Goal: Task Accomplishment & Management: Complete application form

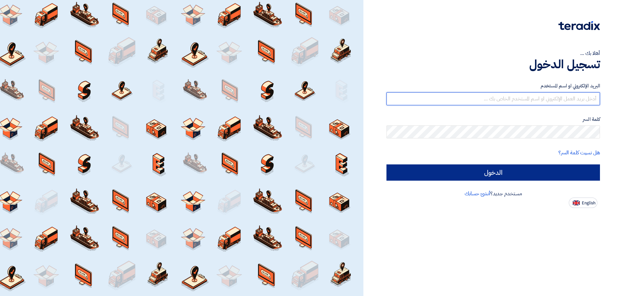
type input "[EMAIL_ADDRESS][DOMAIN_NAME]"
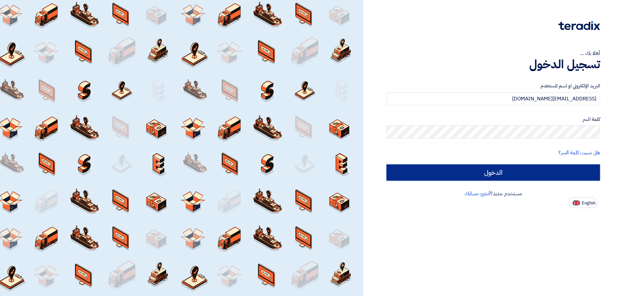
click at [522, 168] on input "الدخول" at bounding box center [492, 172] width 213 height 16
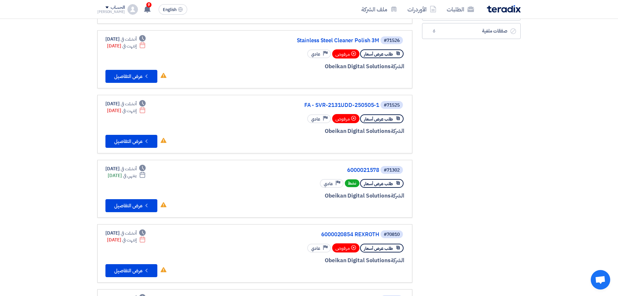
scroll to position [130, 0]
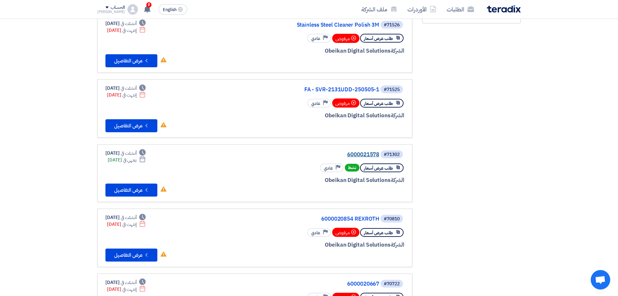
click at [363, 154] on link "6000021578" at bounding box center [314, 154] width 130 height 6
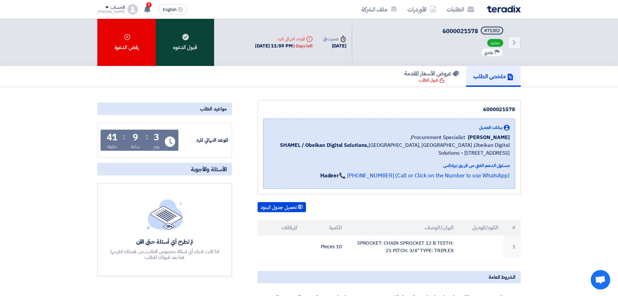
click at [178, 42] on div "قبول الدعوه" at bounding box center [185, 42] width 58 height 47
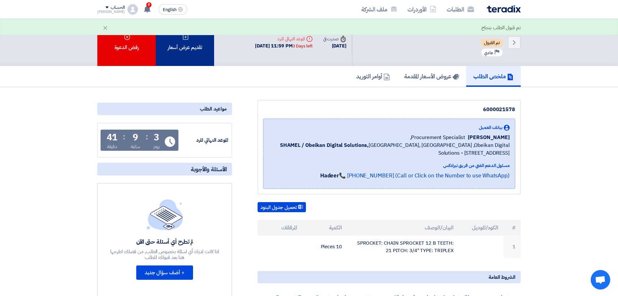
click at [203, 54] on div "تقديم عرض أسعار" at bounding box center [185, 42] width 58 height 47
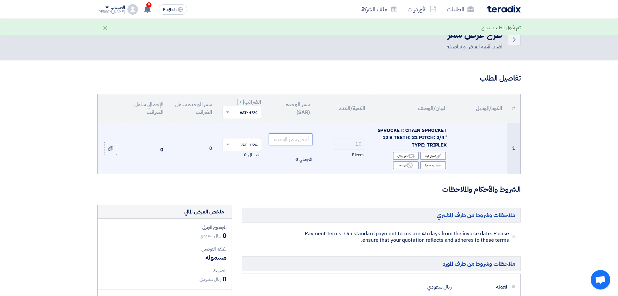
click at [284, 138] on input "number" at bounding box center [291, 139] width 44 height 12
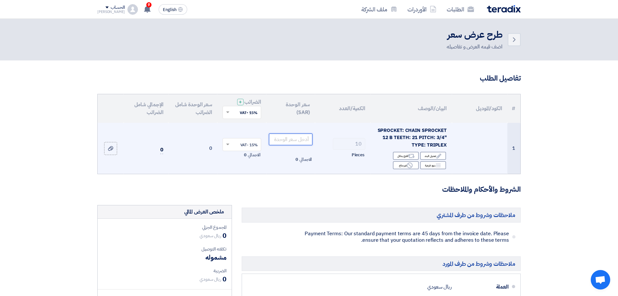
type input "6"
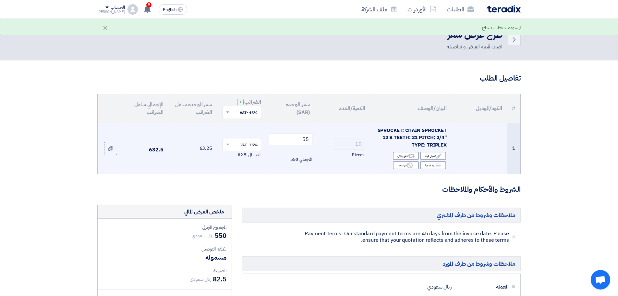
click at [208, 170] on td "63.25" at bounding box center [192, 148] width 49 height 51
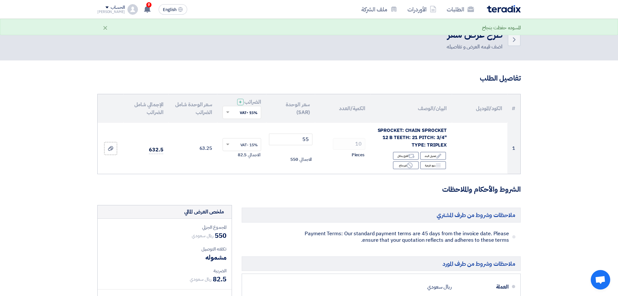
click at [230, 184] on form "تفاصيل الطلب # الكود/الموديل البيان/الوصف الكمية/العدد سعر الوحدة (SAR) الضرائب…" at bounding box center [308, 282] width 423 height 418
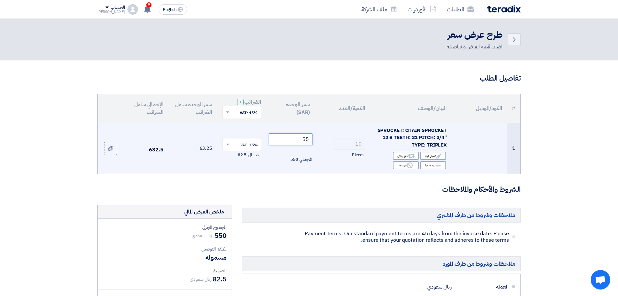
drag, startPoint x: 307, startPoint y: 139, endPoint x: 310, endPoint y: 140, distance: 3.8
click at [310, 140] on input "55" at bounding box center [291, 139] width 44 height 12
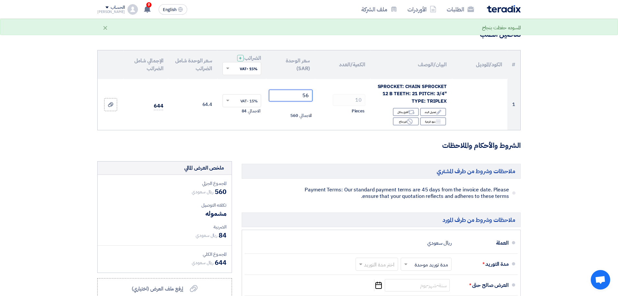
scroll to position [32, 0]
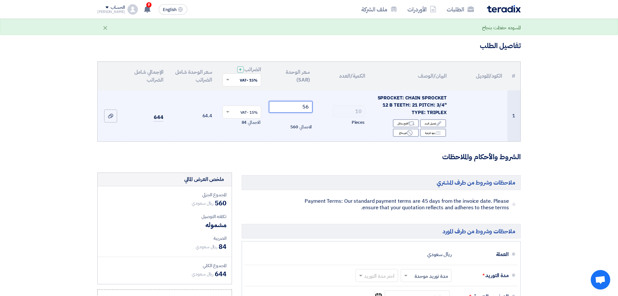
click at [310, 107] on input "56" at bounding box center [291, 107] width 44 height 12
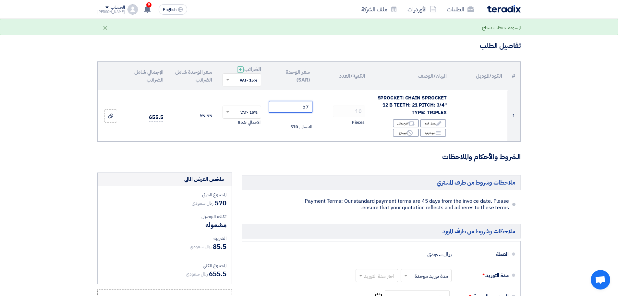
scroll to position [0, 0]
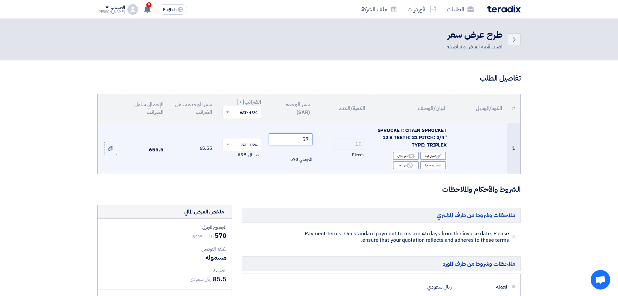
click at [305, 137] on input "57" at bounding box center [291, 139] width 44 height 12
click at [338, 141] on tr "1 SPROCKET: CHAIN SPROCKET 12 B TEETH: 21 PITCH: 3/4" TYPE: TRIPLEX Edit تعديل …" at bounding box center [309, 148] width 423 height 51
drag, startPoint x: 300, startPoint y: 139, endPoint x: 320, endPoint y: 139, distance: 20.1
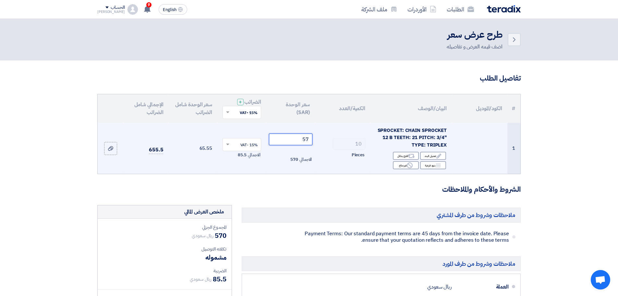
click at [320, 139] on tr "1 SPROCKET: CHAIN SPROCKET 12 B TEETH: 21 PITCH: 3/4" TYPE: TRIPLEX Edit تعديل …" at bounding box center [309, 148] width 423 height 51
type input "54"
type input "54.93"
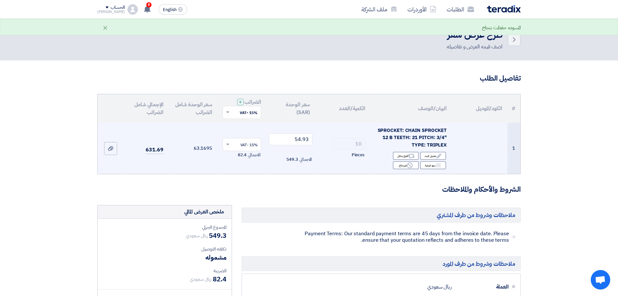
click at [131, 169] on td "631.69" at bounding box center [146, 148] width 45 height 51
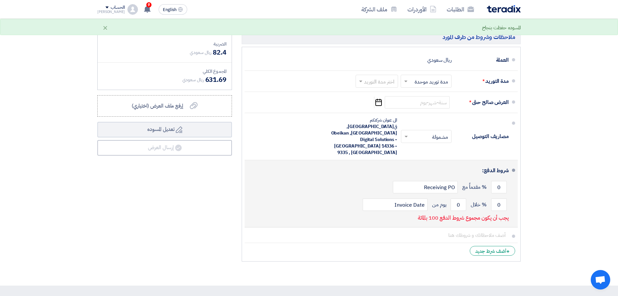
scroll to position [227, 0]
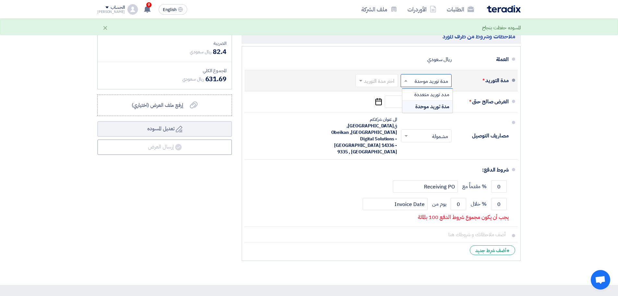
click at [432, 80] on input "text" at bounding box center [425, 81] width 48 height 9
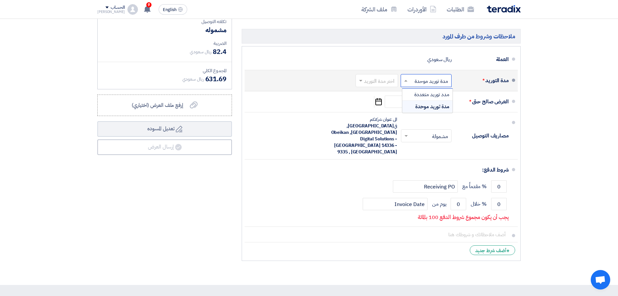
click at [377, 79] on input "text" at bounding box center [375, 81] width 39 height 9
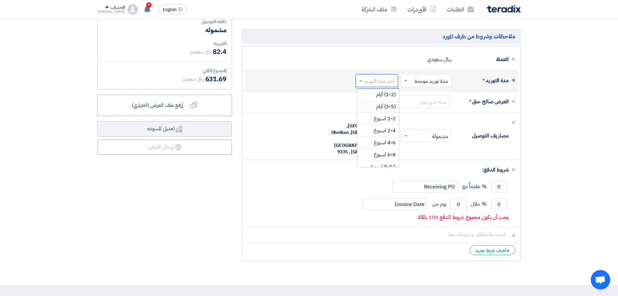
click at [372, 103] on div "(3-5) أيام" at bounding box center [378, 107] width 42 height 12
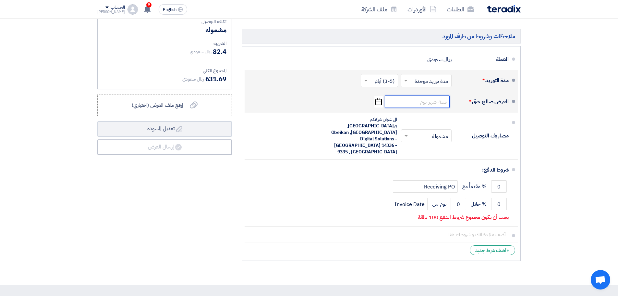
click at [437, 103] on input at bounding box center [417, 101] width 65 height 12
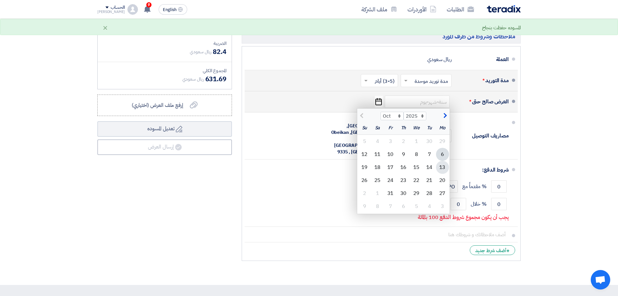
click at [443, 164] on div "13" at bounding box center [442, 167] width 13 height 13
type input "[DATE]"
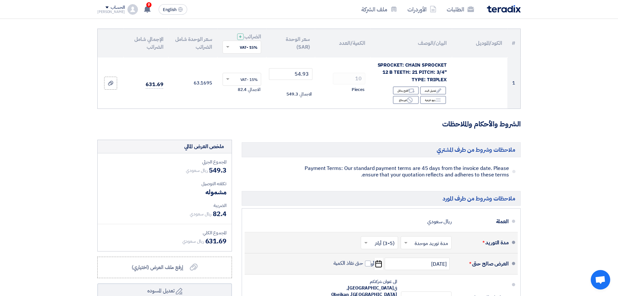
scroll to position [65, 0]
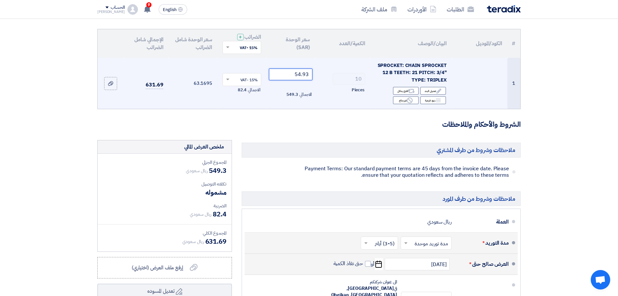
drag, startPoint x: 294, startPoint y: 75, endPoint x: 316, endPoint y: 76, distance: 22.4
click at [316, 76] on tr "1 SPROCKET: CHAIN SPROCKET 12 B TEETH: 21 PITCH: 3/4" TYPE: TRIPLEX Edit تعديل …" at bounding box center [309, 83] width 423 height 51
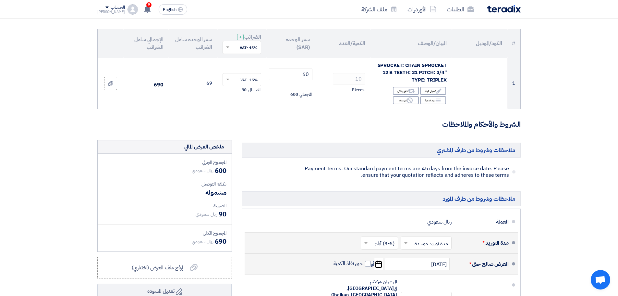
click at [311, 116] on form "تفاصيل الطلب # الكود/الموديل البيان/الوصف الكمية/العدد سعر الوحدة (SAR) الضرائب…" at bounding box center [308, 217] width 423 height 418
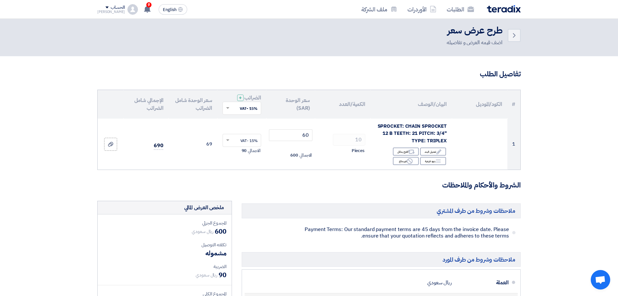
scroll to position [0, 0]
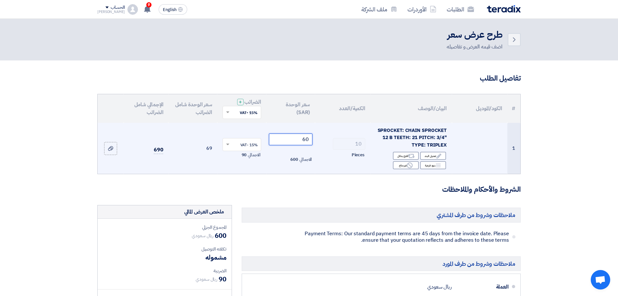
drag, startPoint x: 307, startPoint y: 139, endPoint x: 312, endPoint y: 139, distance: 5.5
click at [312, 139] on input "60" at bounding box center [291, 139] width 44 height 12
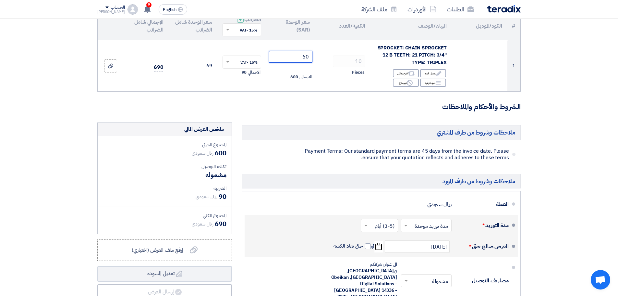
scroll to position [97, 0]
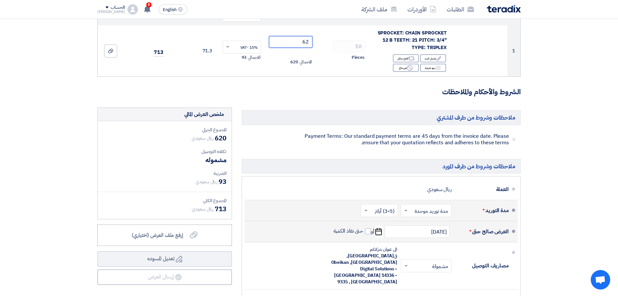
type input "62"
click at [285, 89] on h3 "الشروط والأحكام والملاحظات" at bounding box center [308, 92] width 423 height 10
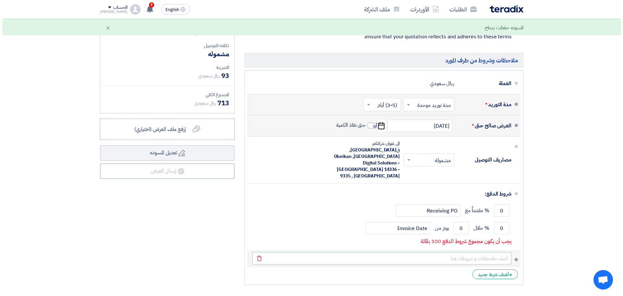
scroll to position [260, 0]
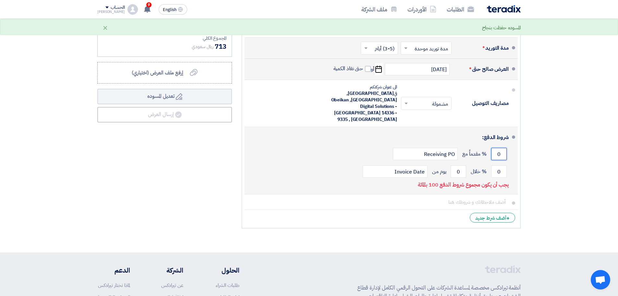
drag, startPoint x: 501, startPoint y: 139, endPoint x: 496, endPoint y: 137, distance: 4.4
click at [496, 148] on input "0" at bounding box center [499, 154] width 16 height 12
click at [497, 165] on input "0" at bounding box center [499, 171] width 16 height 12
type input "100"
drag, startPoint x: 461, startPoint y: 156, endPoint x: 457, endPoint y: 154, distance: 4.6
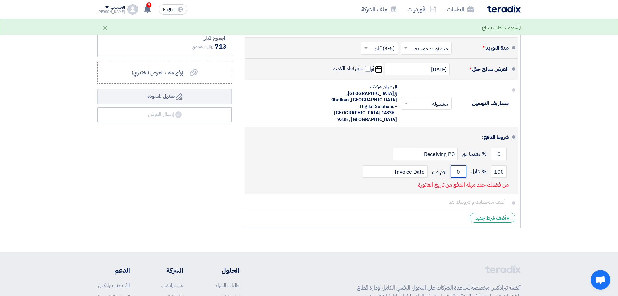
click at [457, 165] on input "0" at bounding box center [459, 171] width 16 height 12
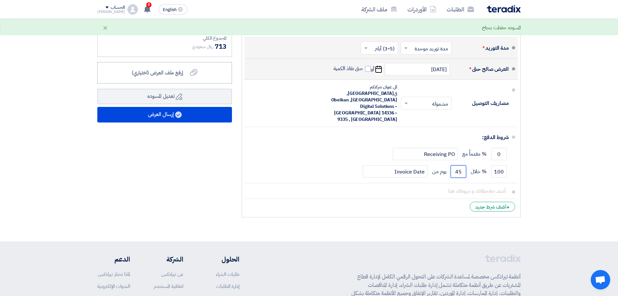
type input "45"
click at [548, 139] on section "تفاصيل الطلب # الكود/الموديل البيان/الوصف الكمية/العدد سعر الوحدة (SAR) الضرائب…" at bounding box center [309, 21] width 618 height 440
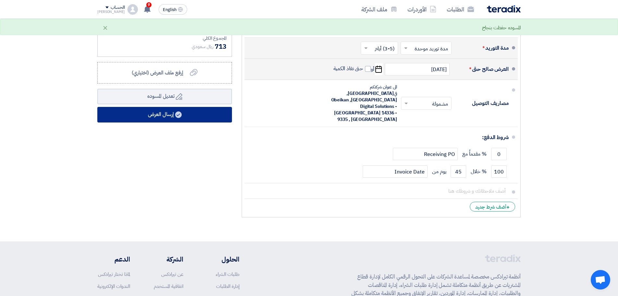
click at [134, 119] on button "إرسال العرض" at bounding box center [164, 115] width 135 height 16
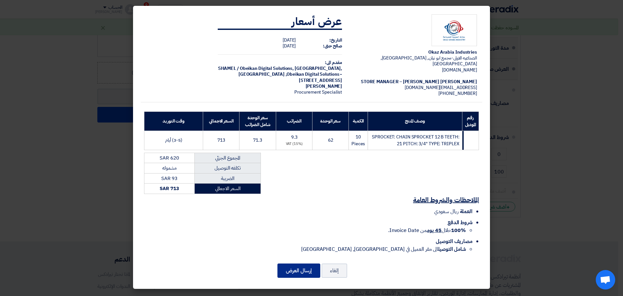
click at [299, 271] on button "إرسال العرض" at bounding box center [298, 270] width 43 height 14
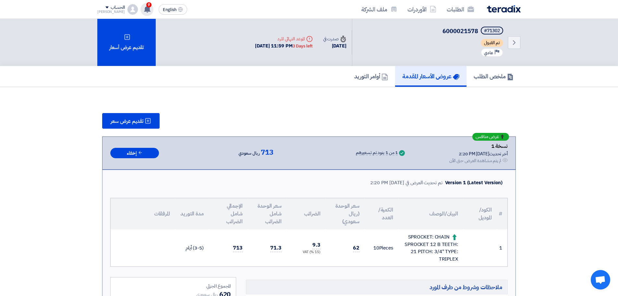
click at [144, 7] on use at bounding box center [147, 9] width 6 height 7
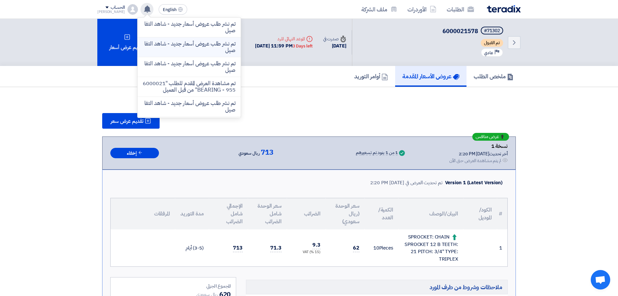
click at [204, 49] on p "تم نشر طلب عروض أسعار جديد - شاهد التفاصيل" at bounding box center [189, 47] width 93 height 13
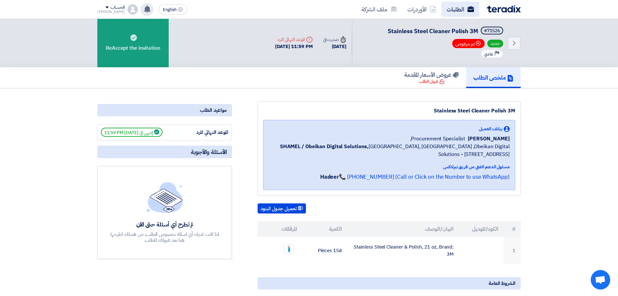
click at [460, 14] on link "الطلبات" at bounding box center [461, 9] width 38 height 15
